Goal: Find specific page/section: Find specific page/section

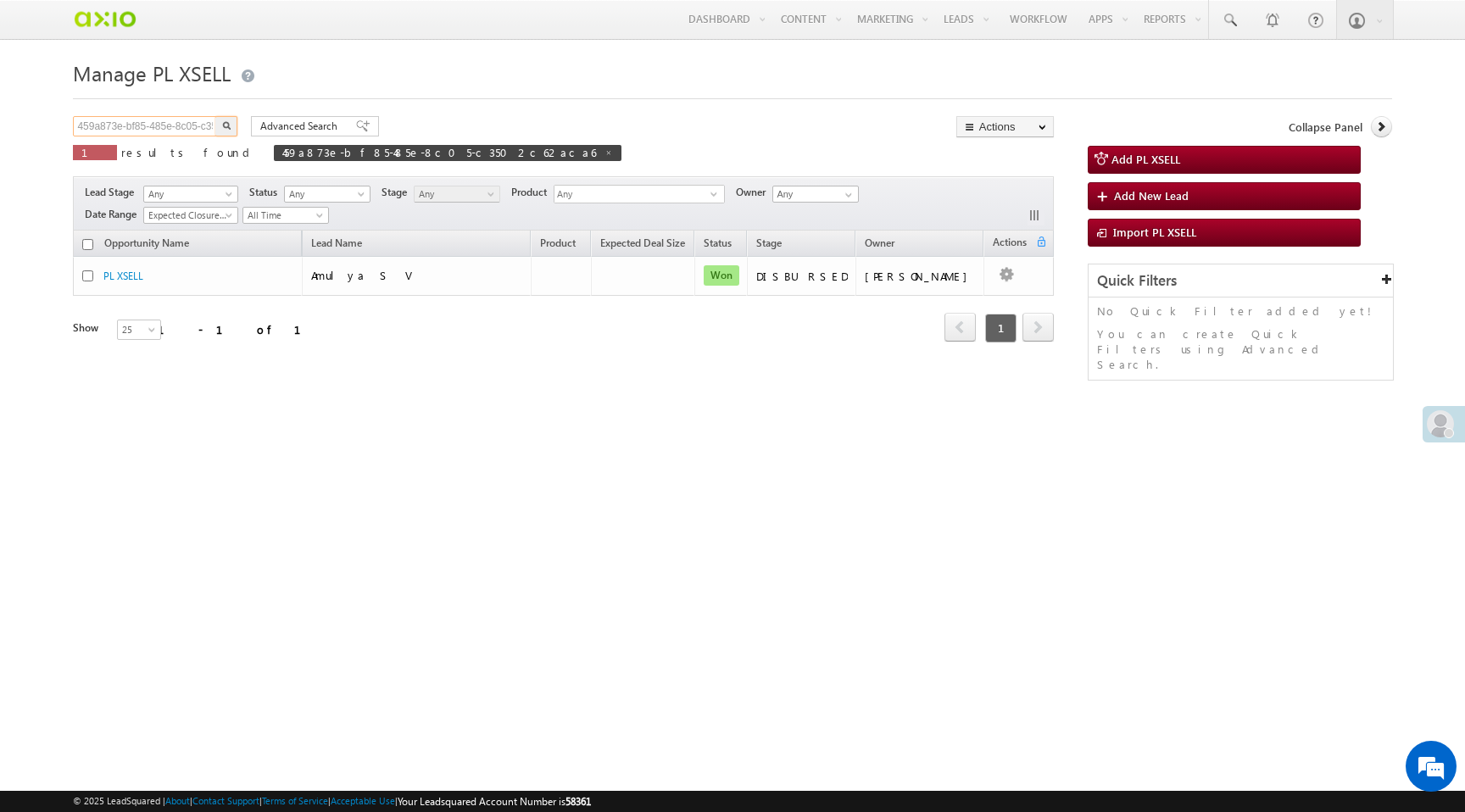
click at [102, 131] on input "459a873e-bf85-485e-8c05-c3502c62aca6" at bounding box center [146, 126] width 145 height 21
paste input "0ee2ffbb-4a68-4a8d-a68d-3ea78f51e7c2"
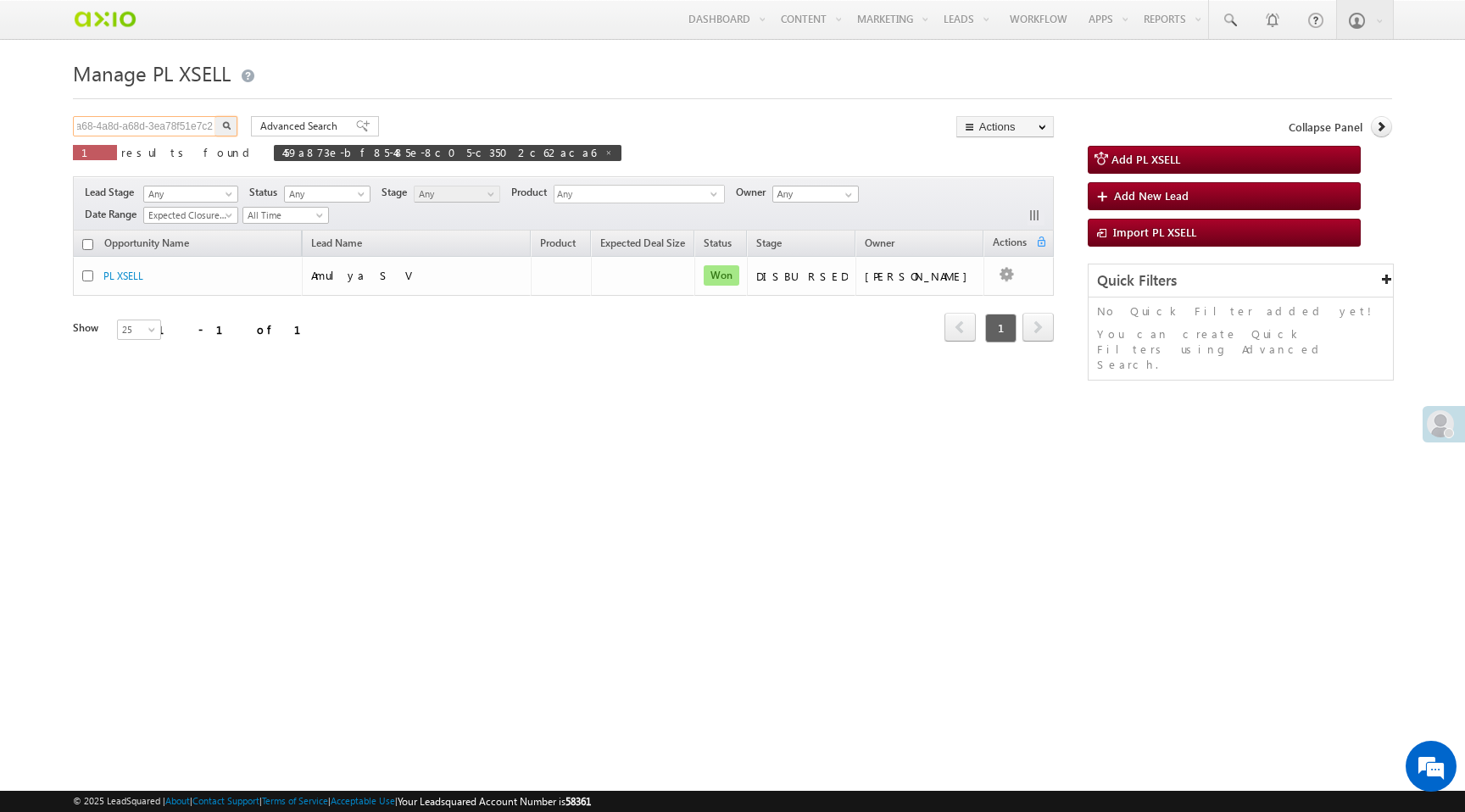
type input "0ee2ffbb-4a68-4a8d-a68d-3ea78f51e7c2"
click at [215, 116] on button "button" at bounding box center [226, 126] width 23 height 21
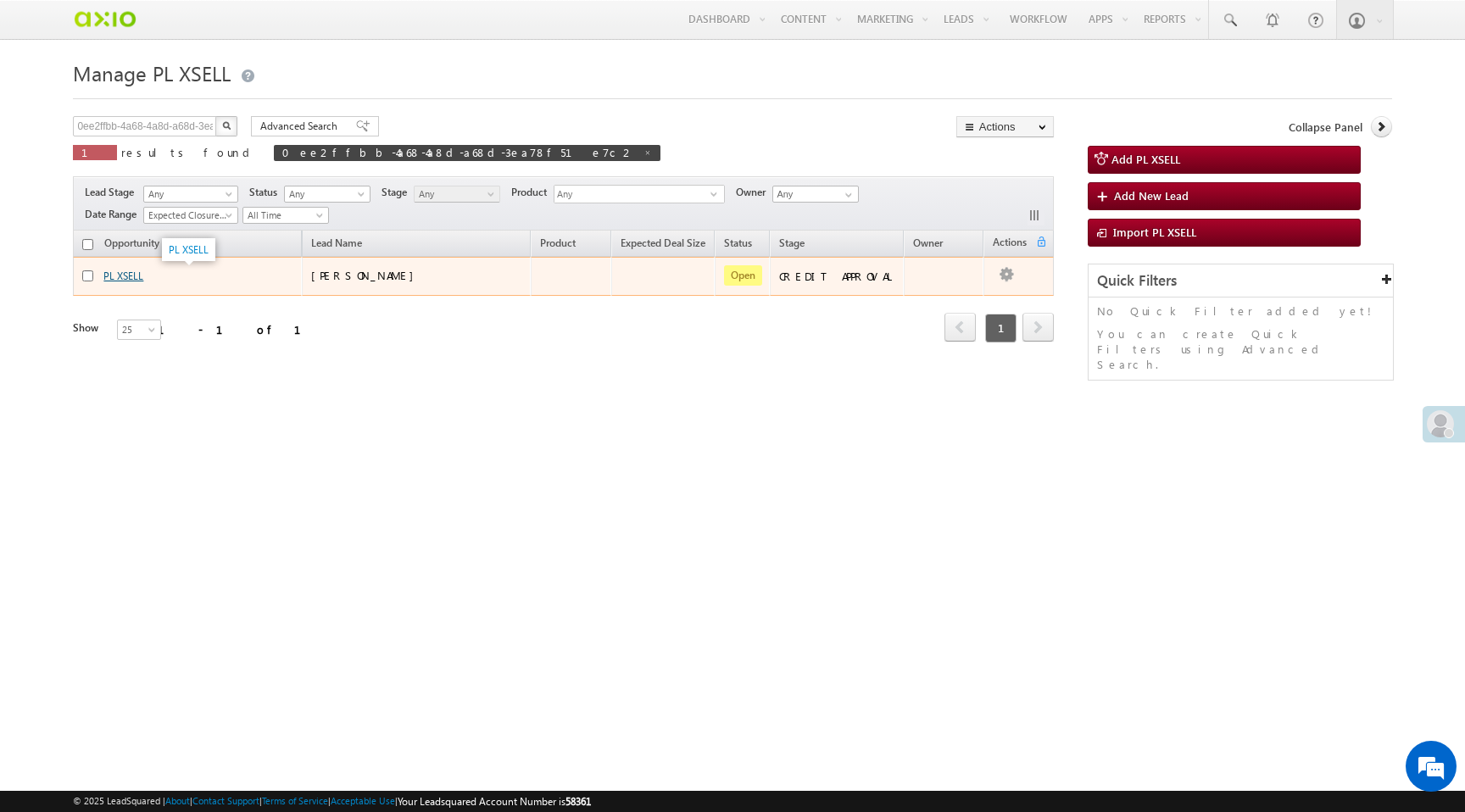
click at [124, 278] on link "PL XSELL" at bounding box center [123, 276] width 40 height 13
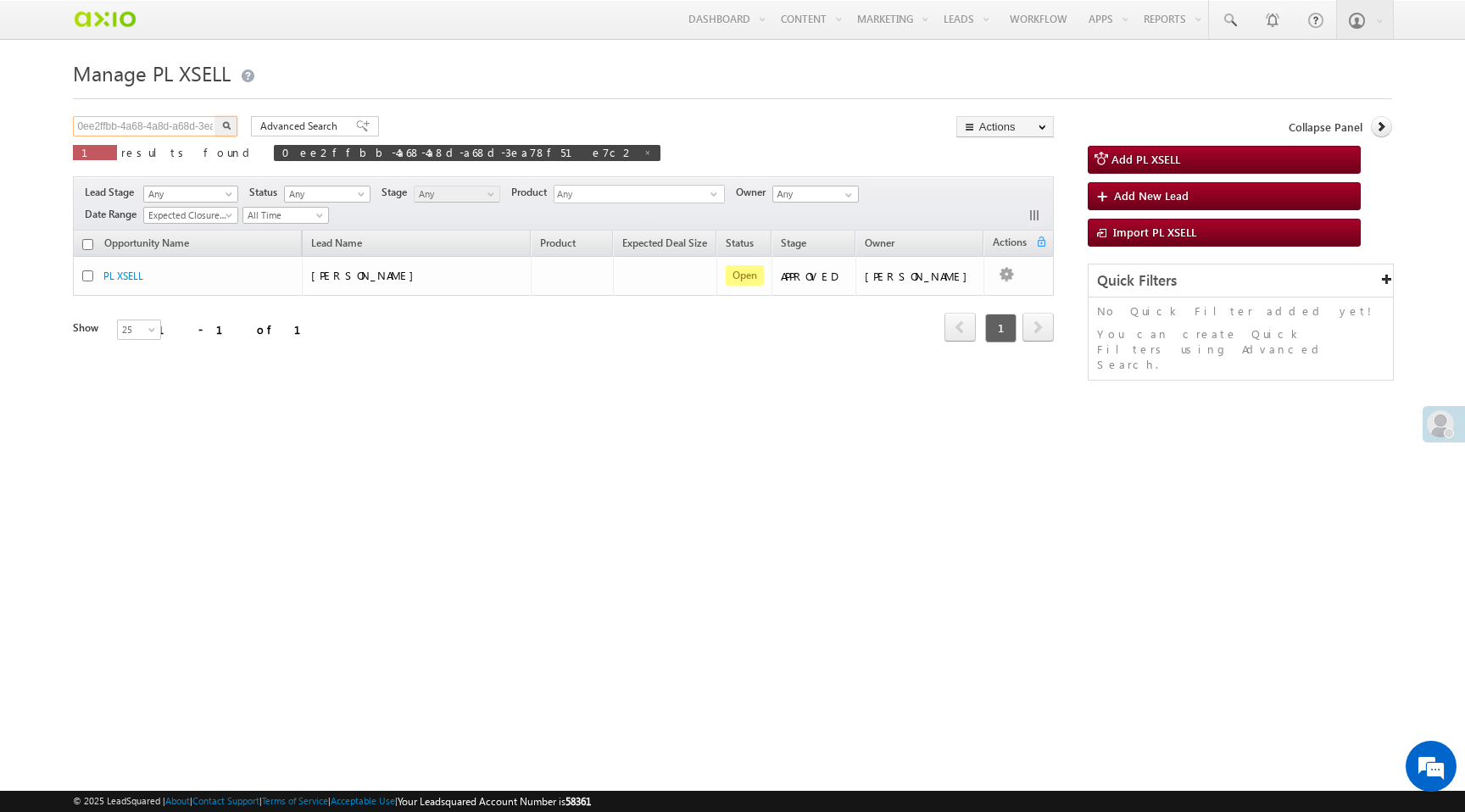
click at [103, 132] on input "0ee2ffbb-4a68-4a8d-a68d-3ea78f51e7c2" at bounding box center [146, 126] width 145 height 21
paste input "55c721f3-f980-44ef-929f-f428361a6c77"
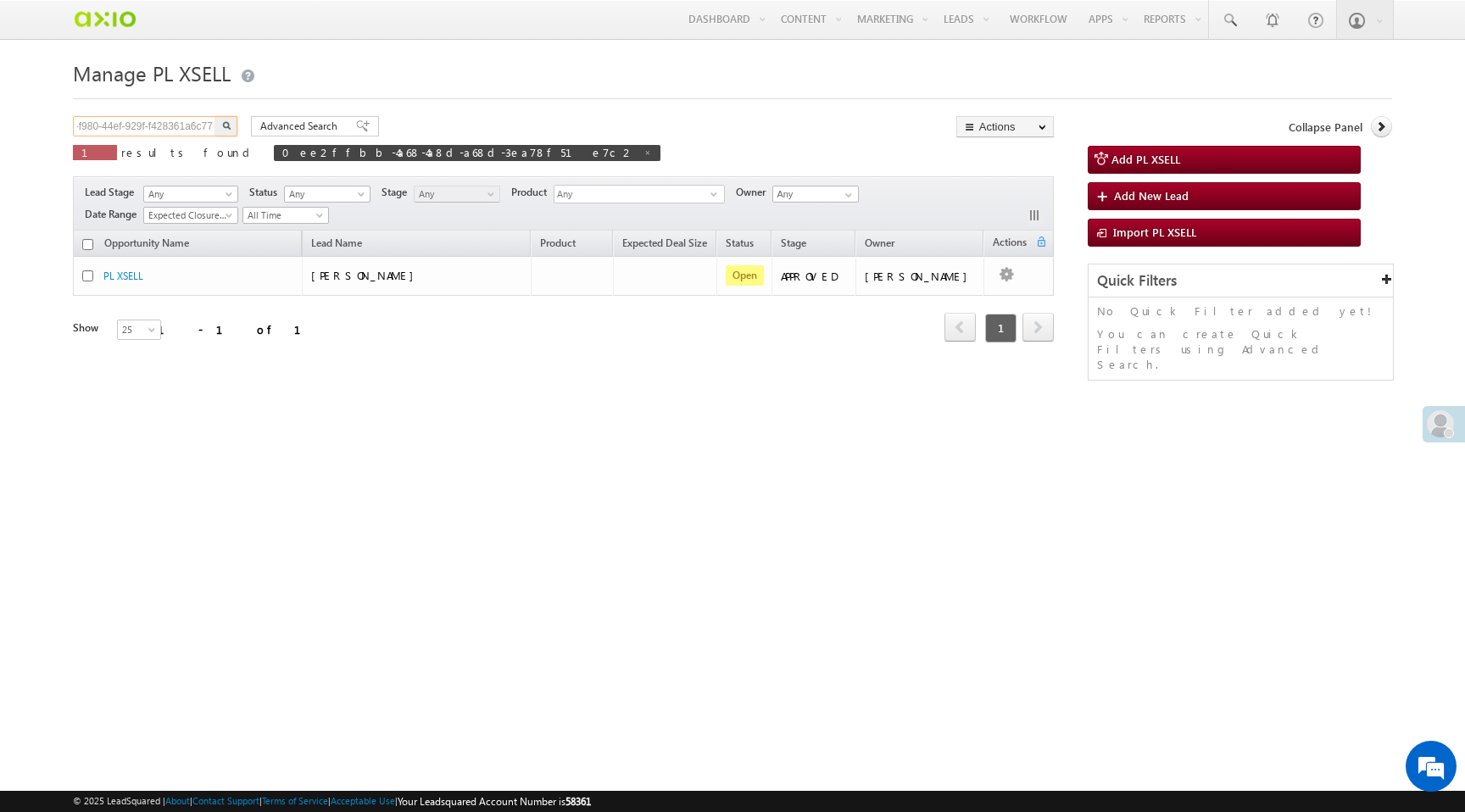
type input "55c721f3-f980-44ef-929f-f428361a6c77"
click at [215, 116] on button "button" at bounding box center [226, 126] width 23 height 21
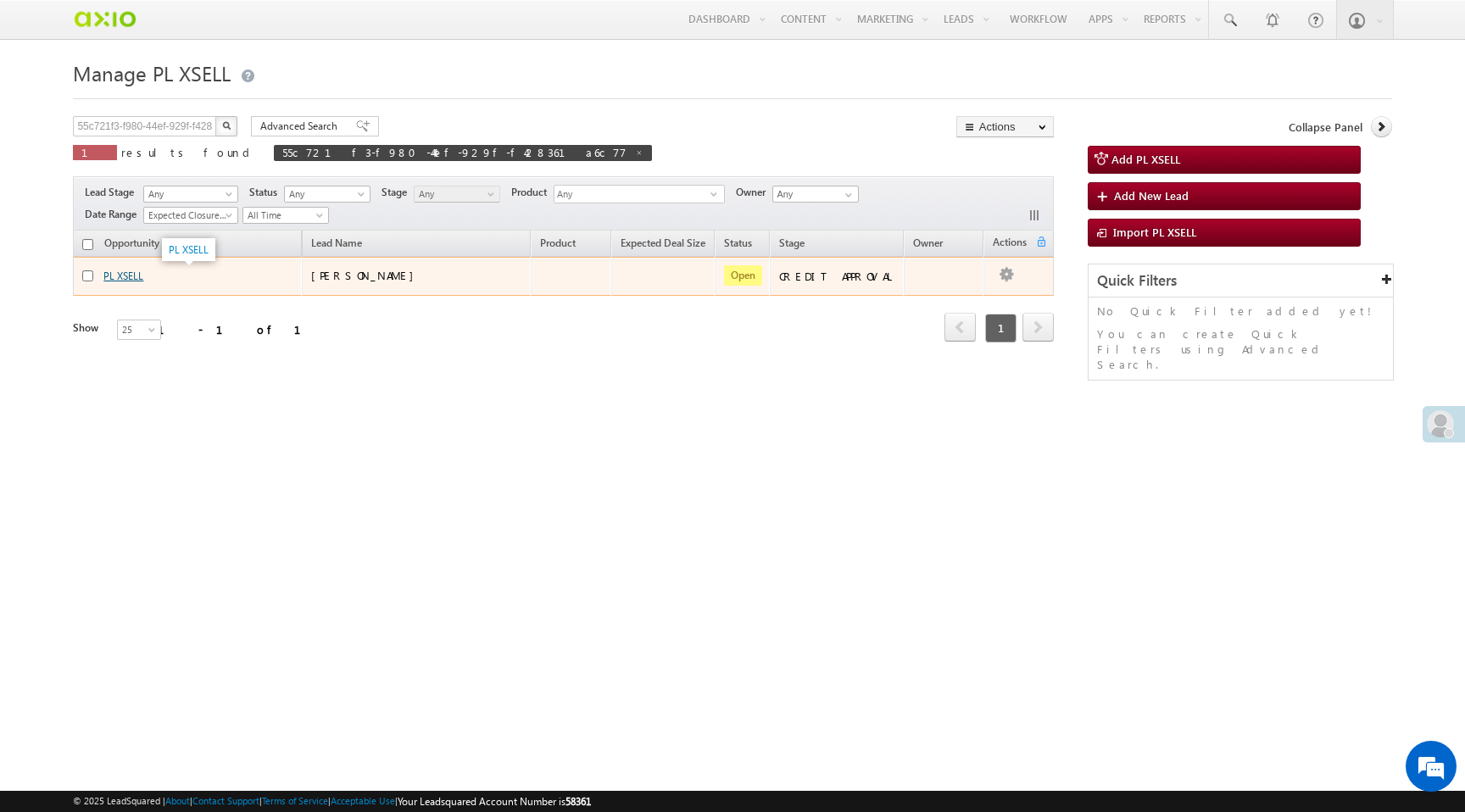
click at [126, 276] on link "PL XSELL" at bounding box center [123, 276] width 40 height 13
